Goal: Navigation & Orientation: Find specific page/section

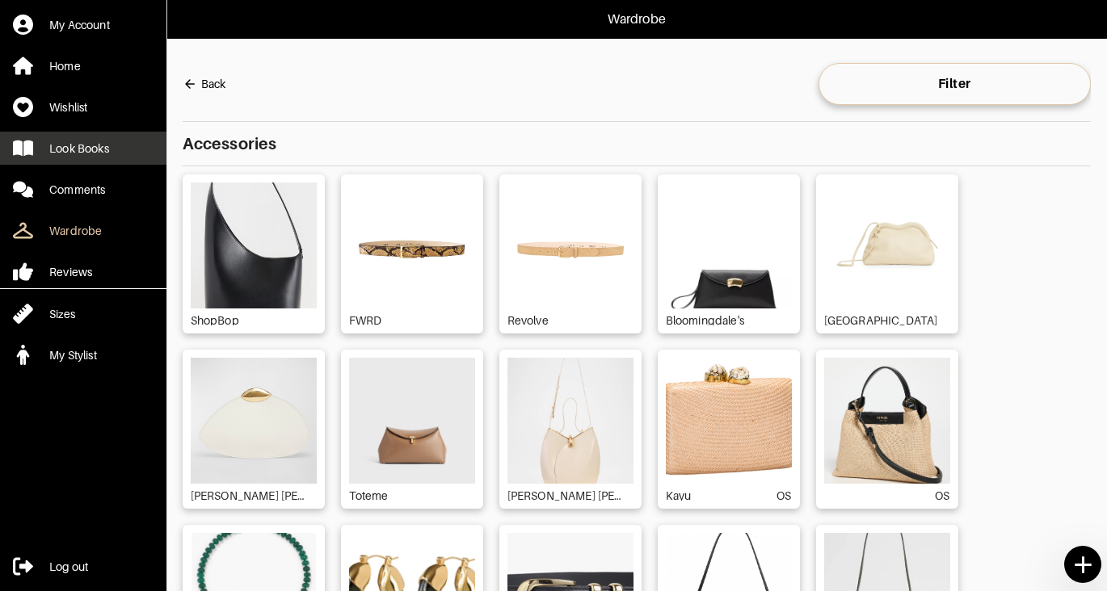
click at [57, 142] on div "Look Books" at bounding box center [79, 149] width 60 height 16
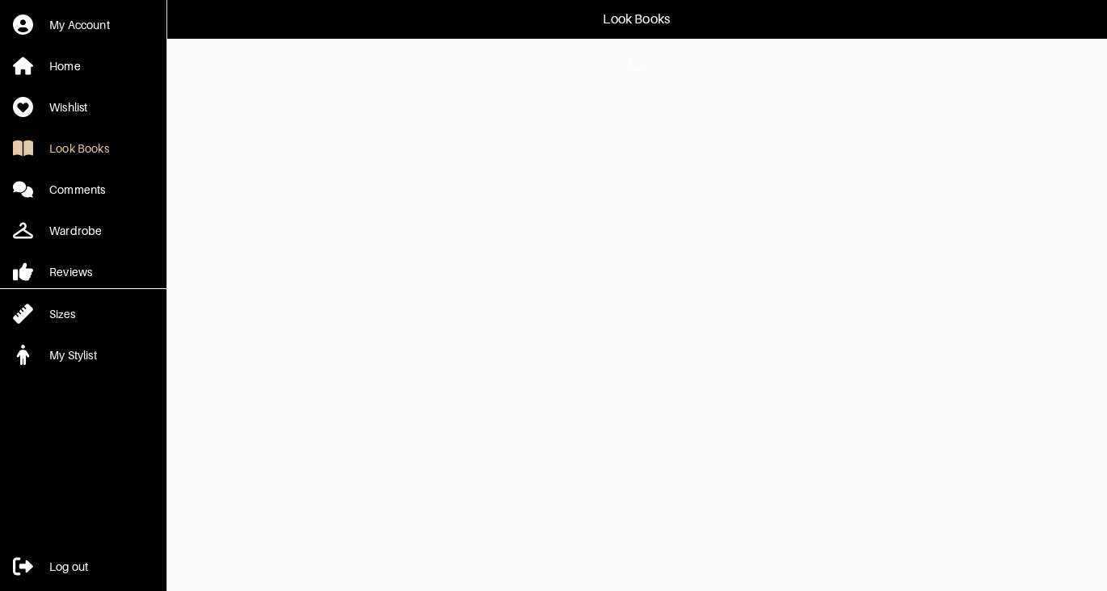
click at [450, 87] on html "Look Books My Account Home Wishlist Look Books Comments Wardrobe Reviews Sizes …" at bounding box center [553, 43] width 1107 height 87
click at [78, 114] on div "Wishlist" at bounding box center [68, 107] width 38 height 16
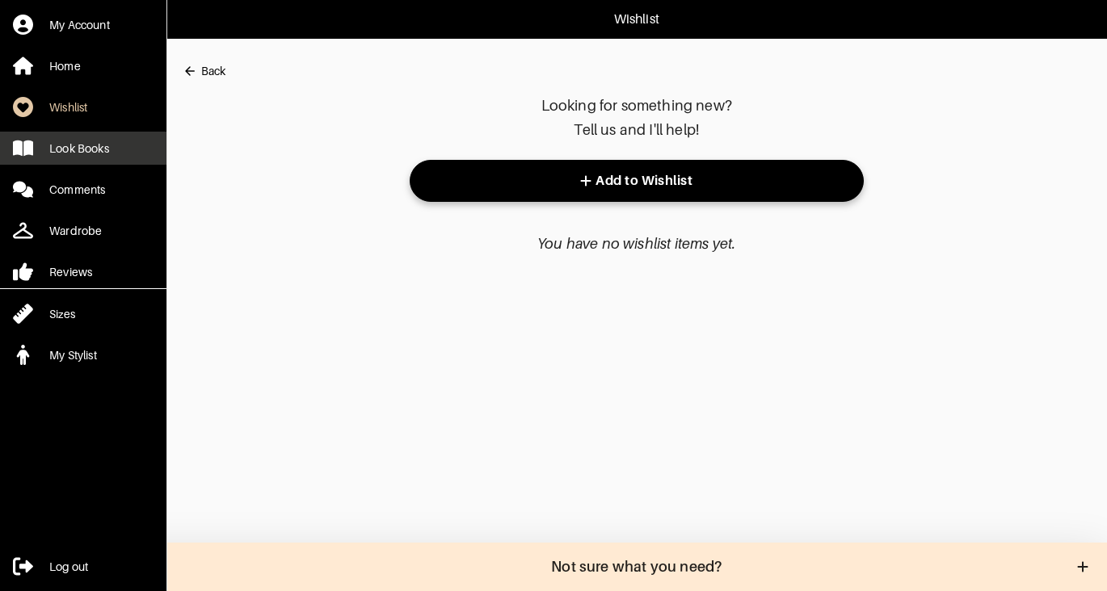
click at [78, 145] on div "Look Books" at bounding box center [79, 149] width 60 height 16
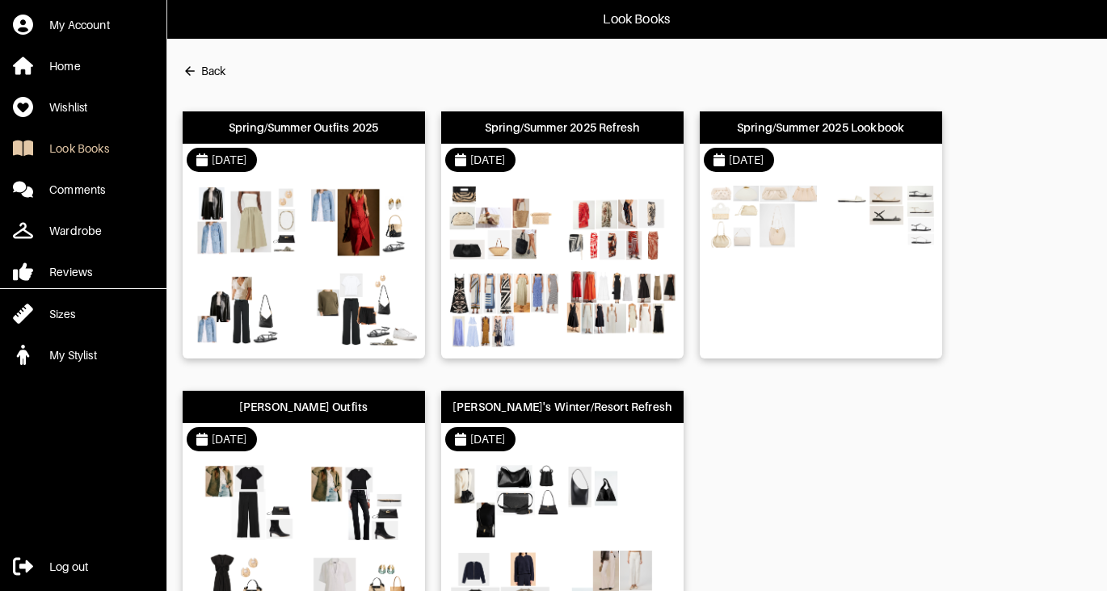
click at [295, 139] on div "Spring/Summer Outfits 2025" at bounding box center [304, 128] width 242 height 32
